Goal: Task Accomplishment & Management: Manage account settings

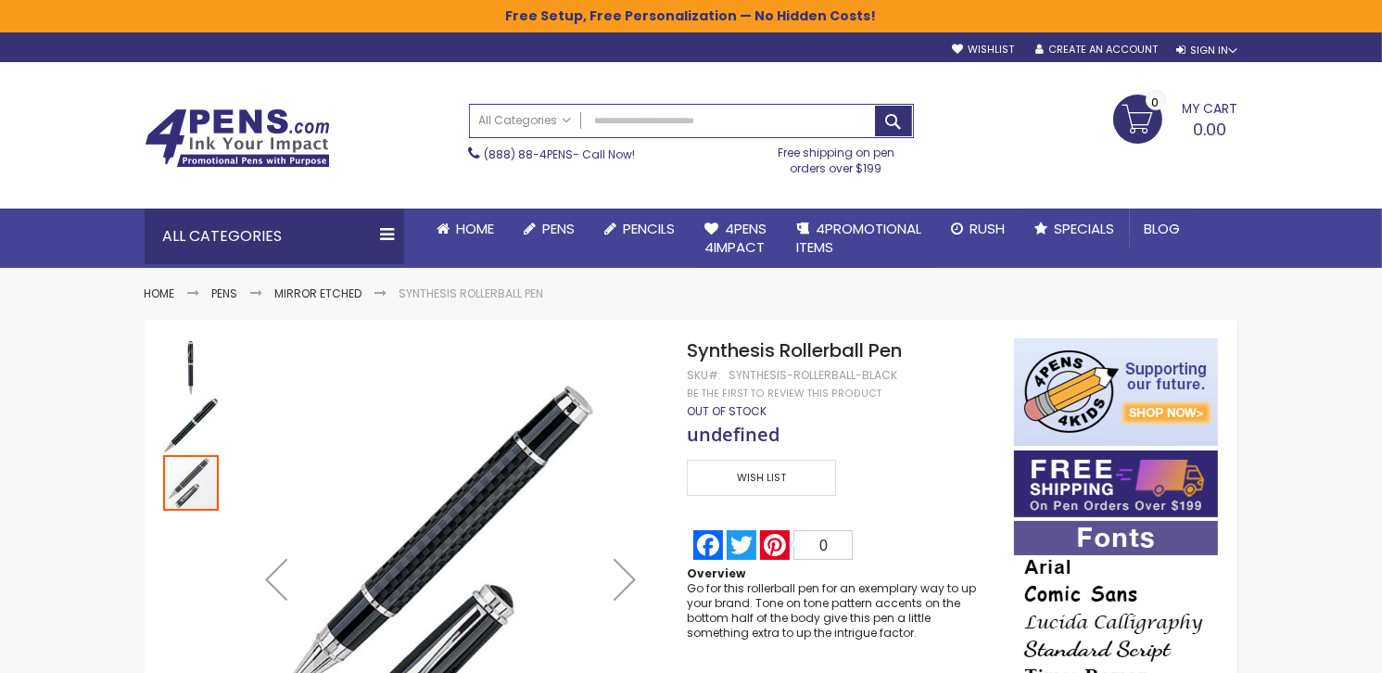
type input "**********"
click at [1220, 57] on div "**********" at bounding box center [691, 46] width 1112 height 29
click at [1204, 49] on div "Sign In" at bounding box center [1206, 51] width 61 height 14
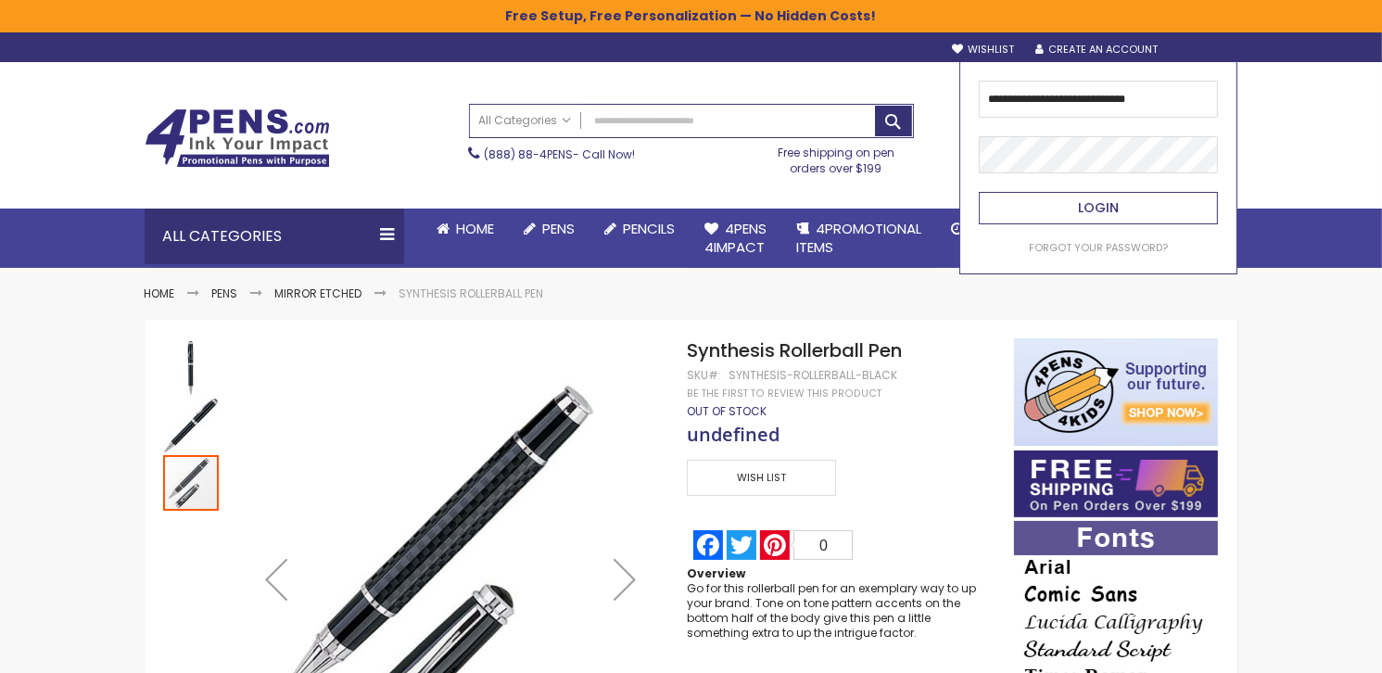
click at [1060, 202] on button "Login" at bounding box center [1098, 208] width 239 height 32
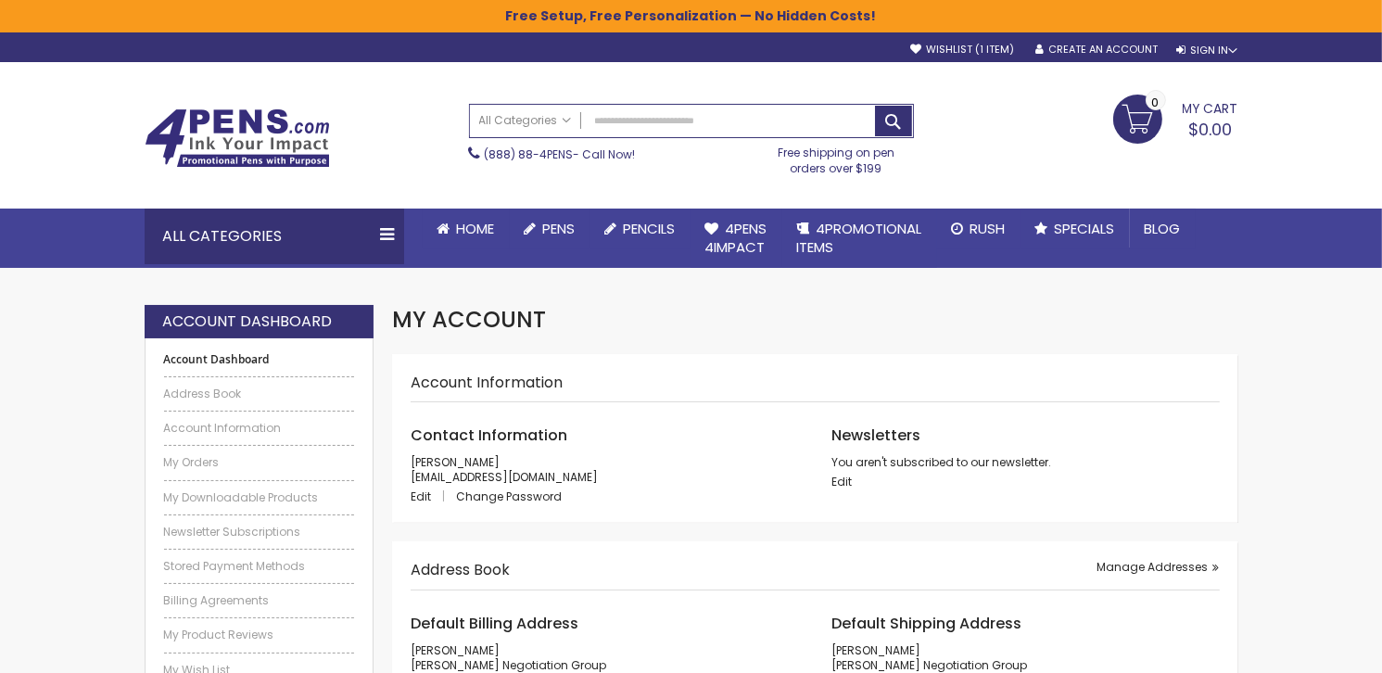
click at [297, 475] on ul "Account Dashboard Address Book Account Information My Orders My Downloadable Pr…" at bounding box center [259, 514] width 191 height 325
click at [298, 474] on ul "Account Dashboard Address Book Account Information My Orders My Downloadable Pr…" at bounding box center [259, 514] width 191 height 325
click at [314, 452] on li "My Orders" at bounding box center [259, 457] width 191 height 25
click at [202, 468] on link "My Orders" at bounding box center [259, 462] width 191 height 15
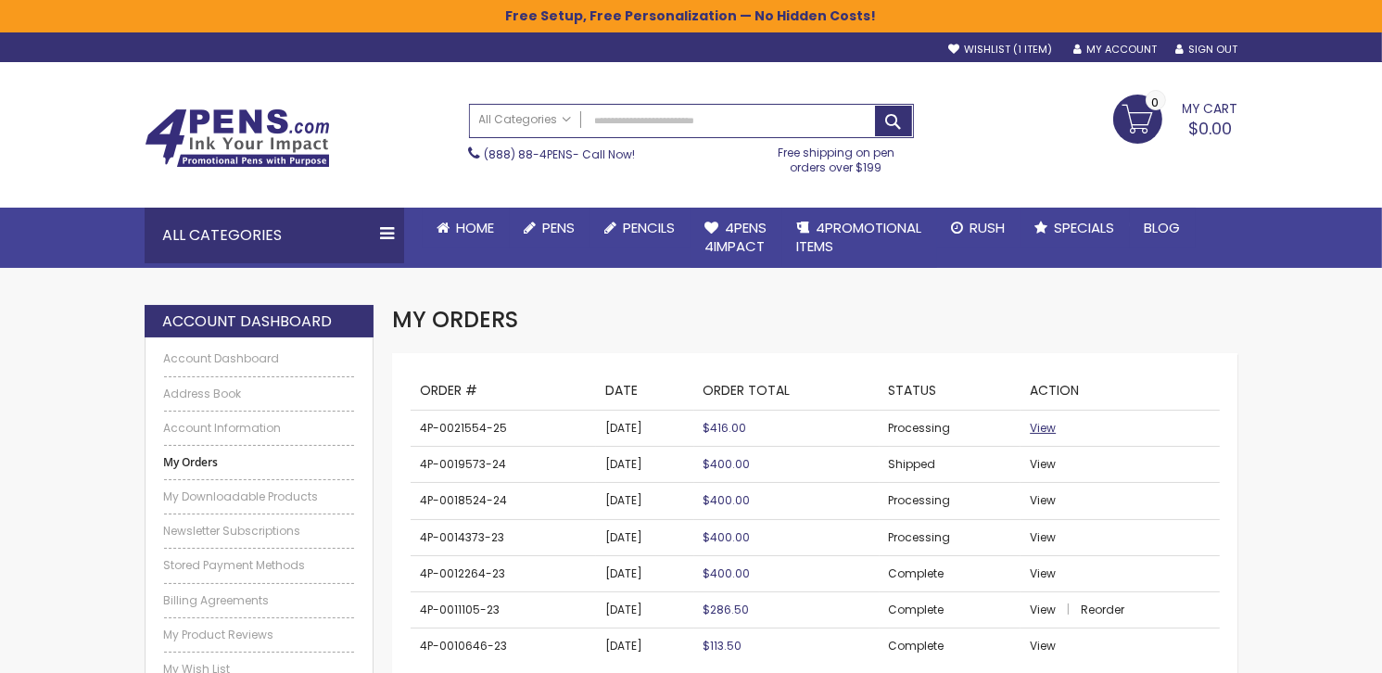
click at [1042, 429] on span "View" at bounding box center [1043, 428] width 26 height 16
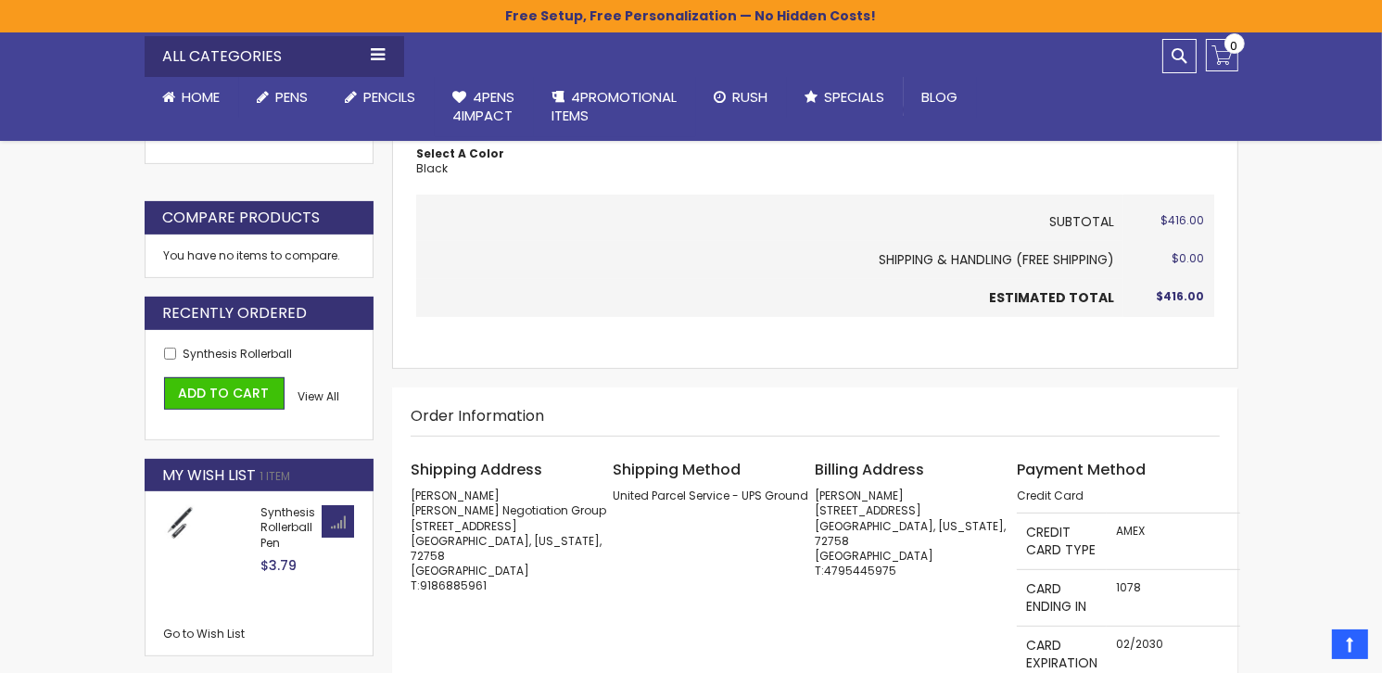
scroll to position [605, 0]
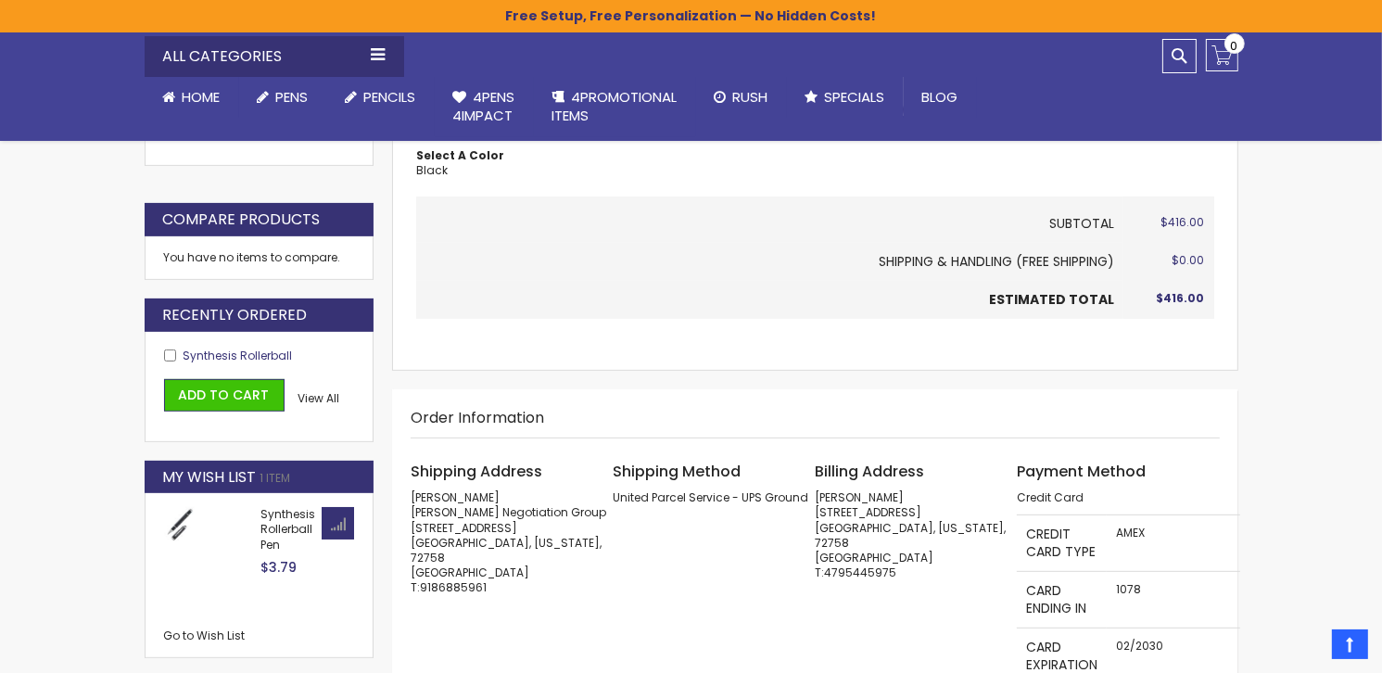
click at [224, 354] on span "Synthesis Rollerball" at bounding box center [237, 356] width 109 height 16
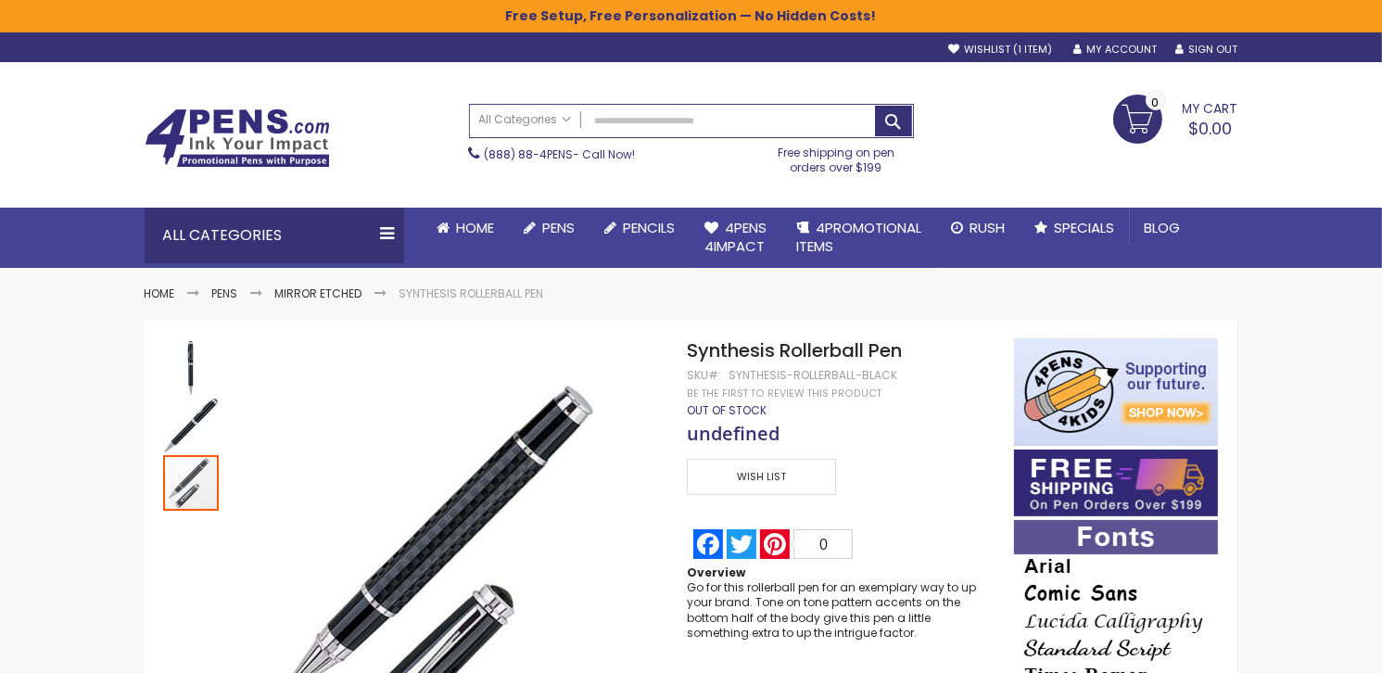
click at [717, 416] on span "Out of stock" at bounding box center [727, 410] width 80 height 16
click at [727, 442] on span "undefined" at bounding box center [733, 433] width 93 height 25
click at [1130, 49] on link "My Account" at bounding box center [1114, 50] width 83 height 14
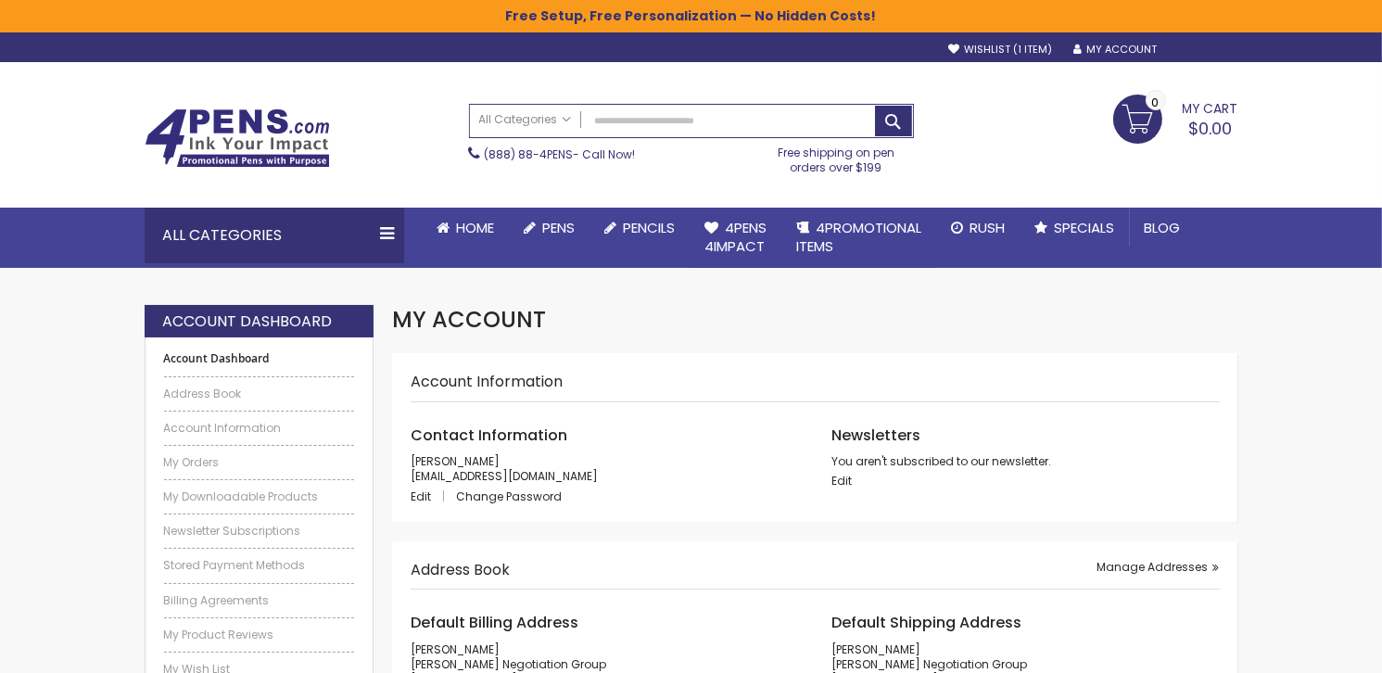
click at [1212, 53] on link "Sign Out" at bounding box center [1206, 50] width 62 height 14
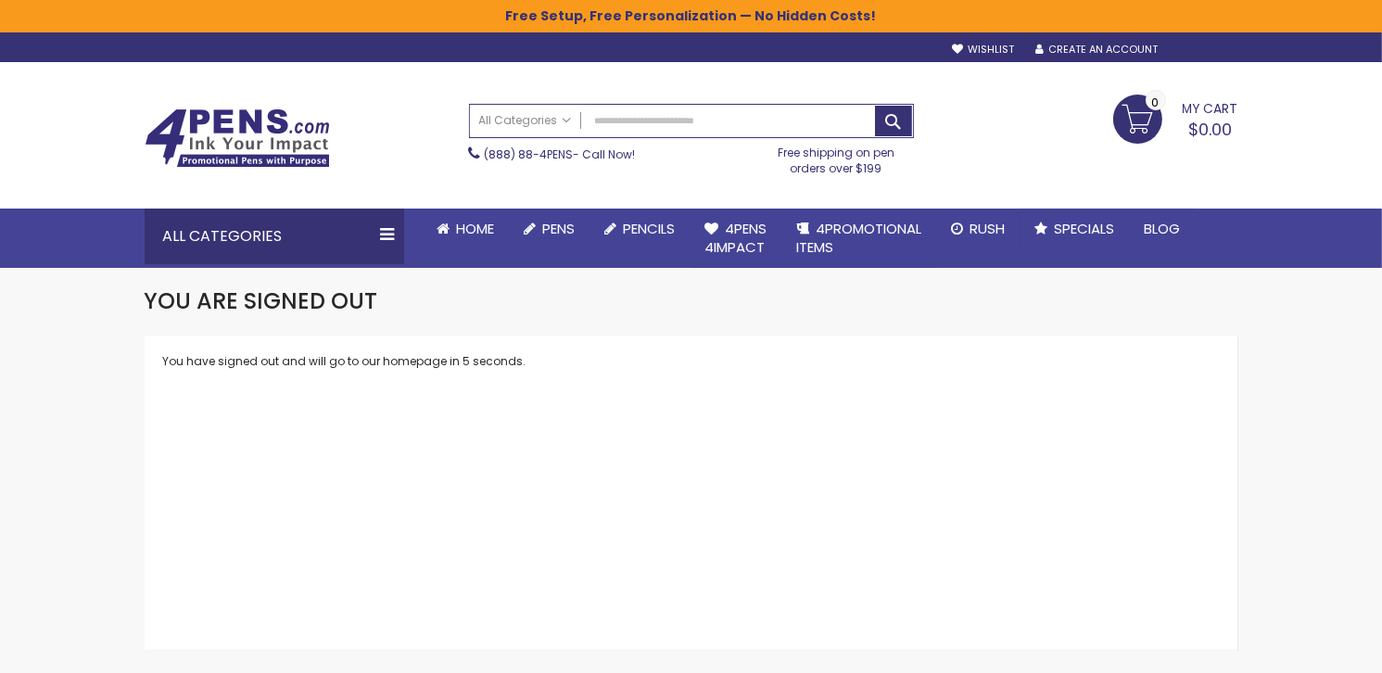
type input "**********"
click at [1191, 47] on div "Sign In" at bounding box center [1206, 51] width 61 height 14
